Goal: Communication & Community: Share content

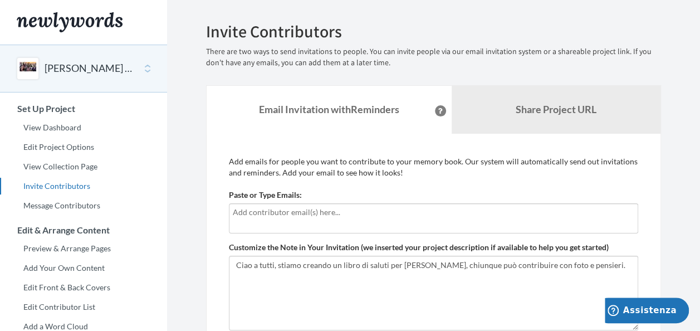
click at [248, 234] on form "Paste or Type Emails: Customize the Note in Your Invitation (we inserted your p…" at bounding box center [433, 259] width 409 height 141
click at [252, 225] on div at bounding box center [433, 218] width 409 height 30
type input "ò"
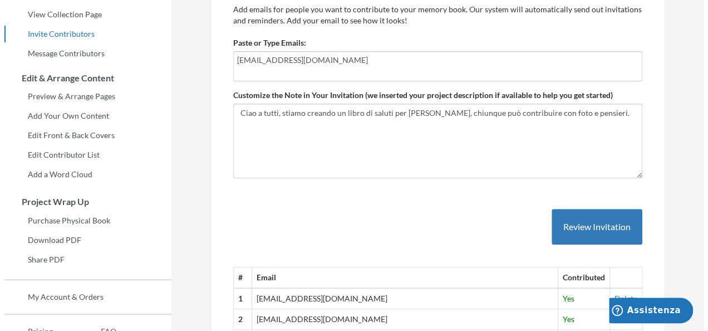
scroll to position [152, 0]
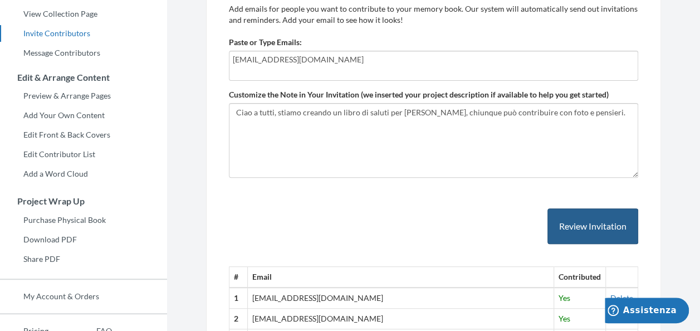
type input "[EMAIL_ADDRESS][DOMAIN_NAME]"
click at [579, 212] on button "Review Invitation" at bounding box center [592, 226] width 91 height 36
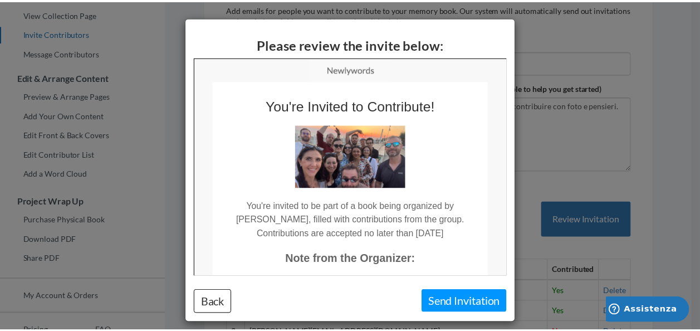
scroll to position [0, 0]
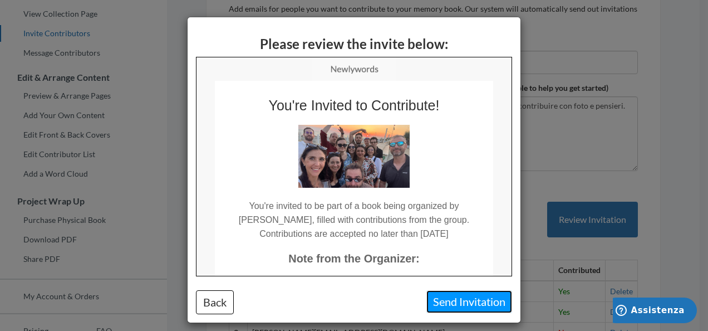
click at [470, 306] on button "Send Invitation" at bounding box center [469, 301] width 86 height 23
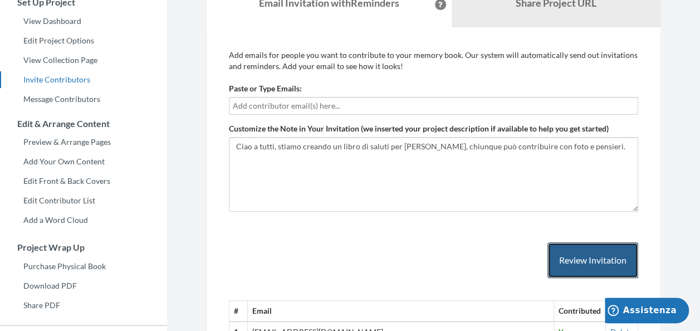
scroll to position [61, 0]
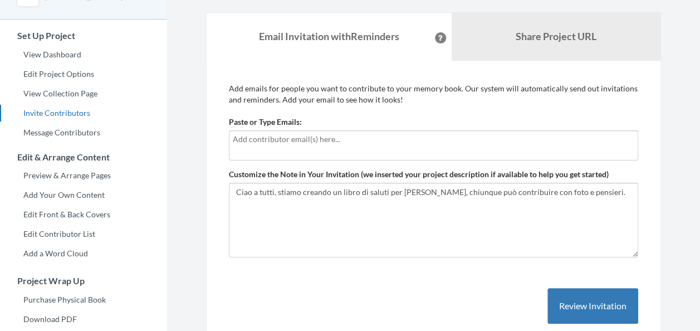
scroll to position [72, 0]
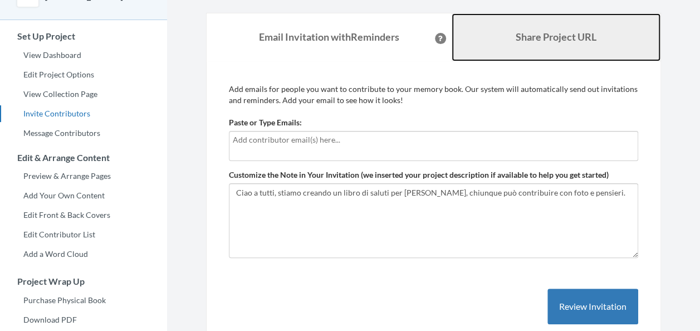
click at [544, 38] on b "Share Project URL" at bounding box center [555, 37] width 81 height 12
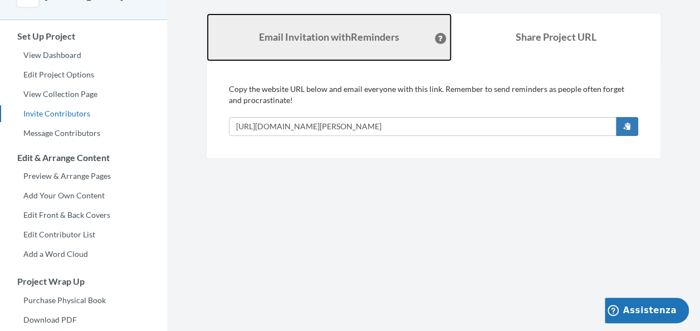
click at [383, 48] on link "Email Invitation with Reminders" at bounding box center [328, 37] width 245 height 48
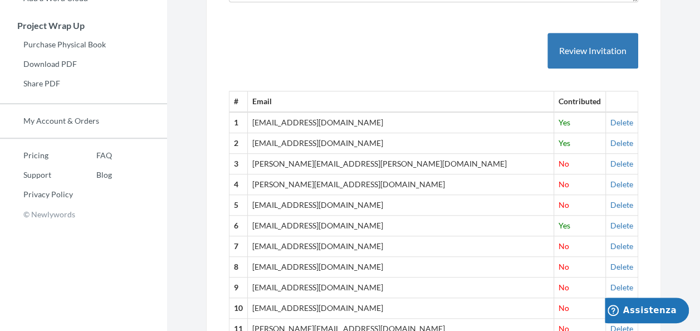
scroll to position [234, 0]
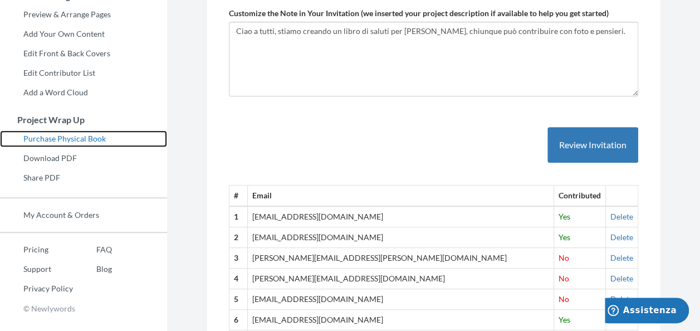
click at [84, 132] on link "Purchase Physical Book" at bounding box center [83, 138] width 167 height 17
